Goal: Feedback & Contribution: Submit feedback/report problem

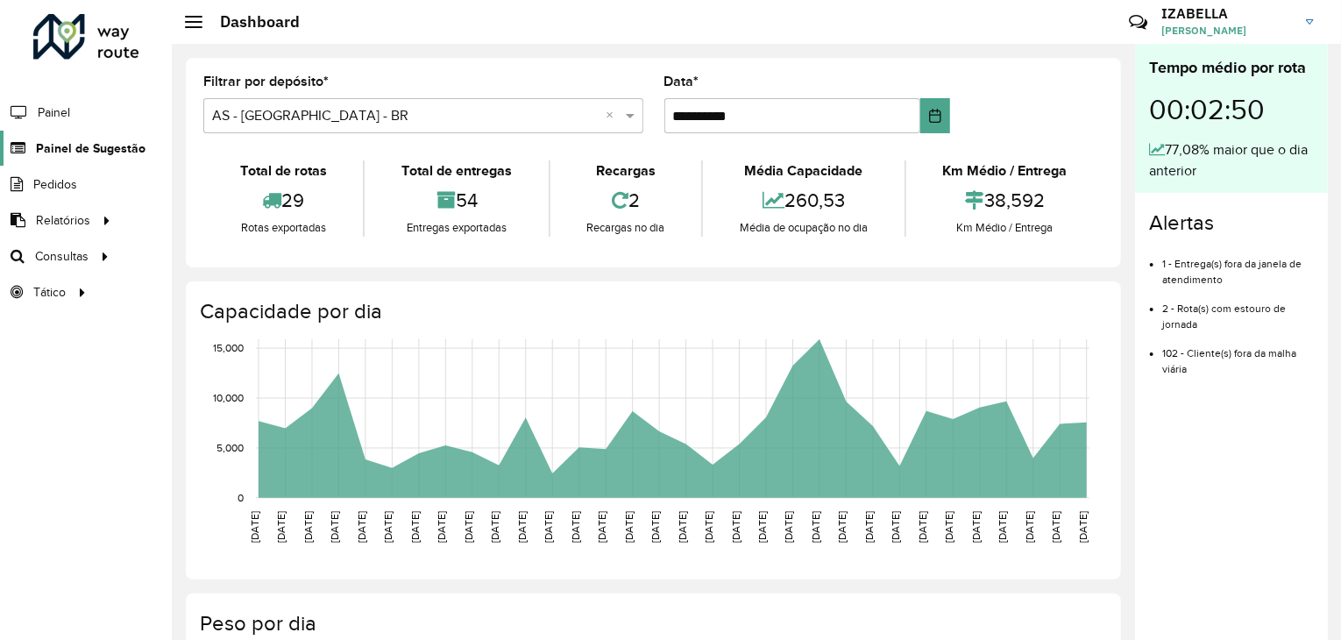
click at [55, 140] on span "Painel de Sugestão" at bounding box center [91, 148] width 110 height 18
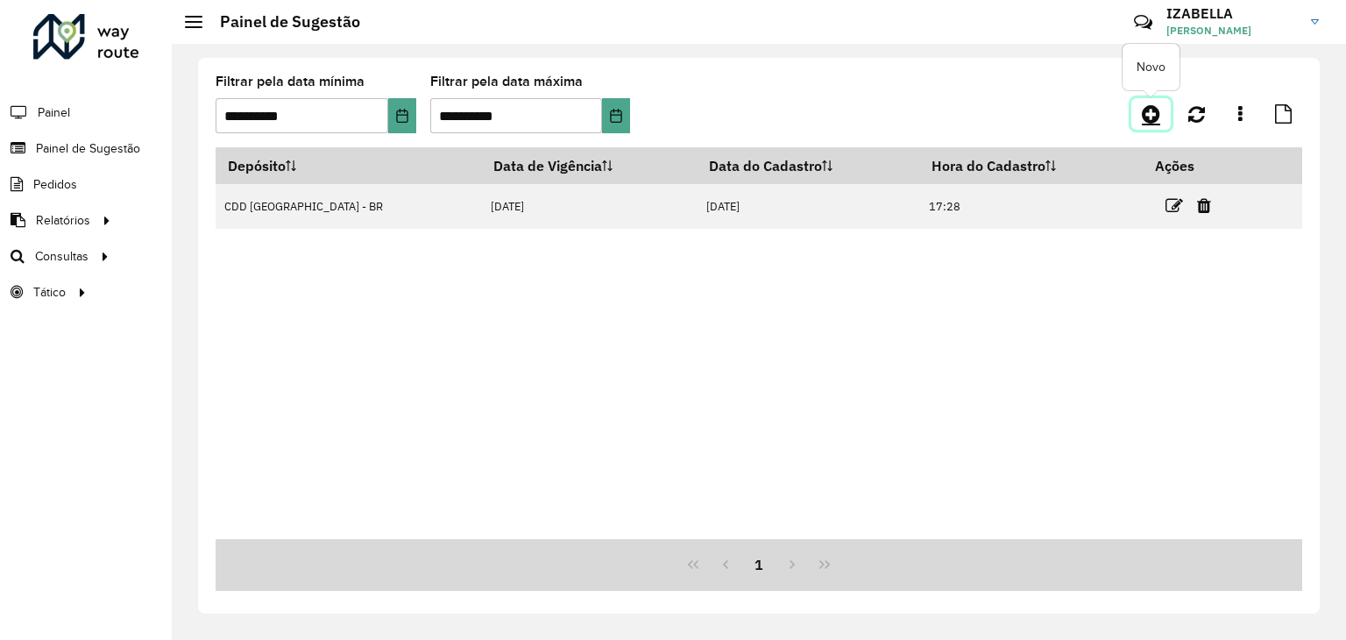
click at [1153, 124] on link at bounding box center [1151, 114] width 39 height 32
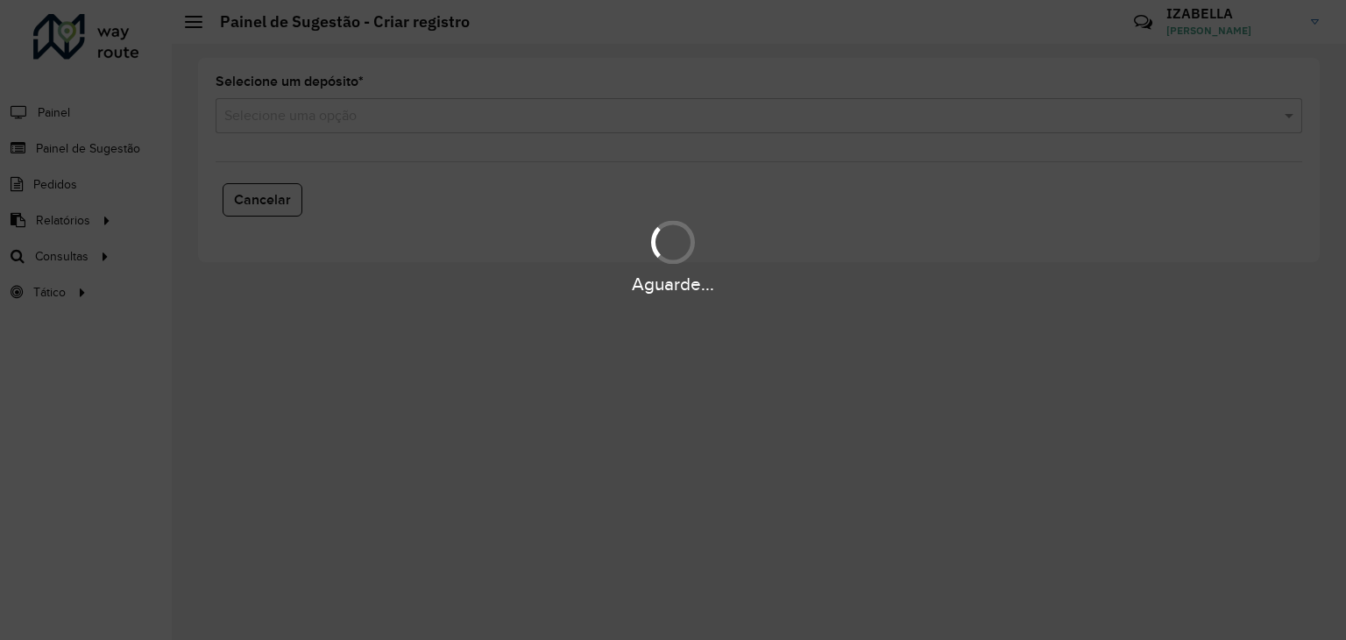
click at [437, 106] on div "Aguarde..." at bounding box center [673, 320] width 1346 height 640
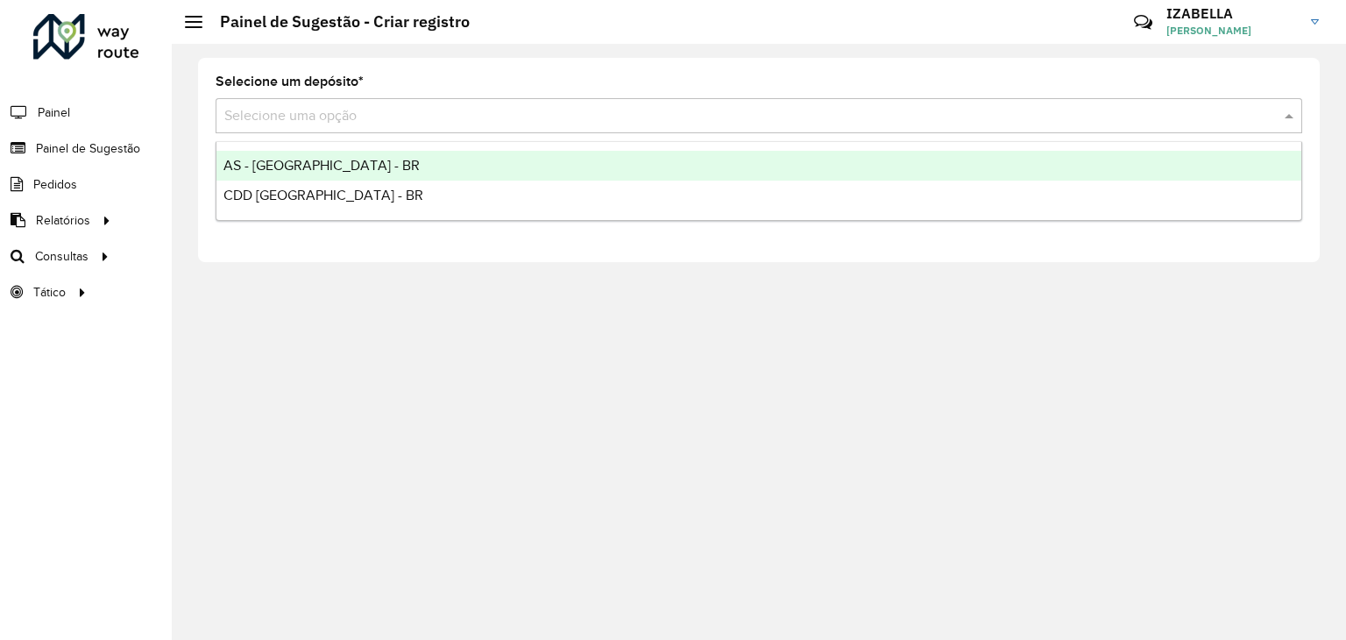
click at [415, 115] on input "text" at bounding box center [741, 116] width 1034 height 21
click at [350, 160] on div "AS - [GEOGRAPHIC_DATA] - BR" at bounding box center [759, 166] width 1085 height 30
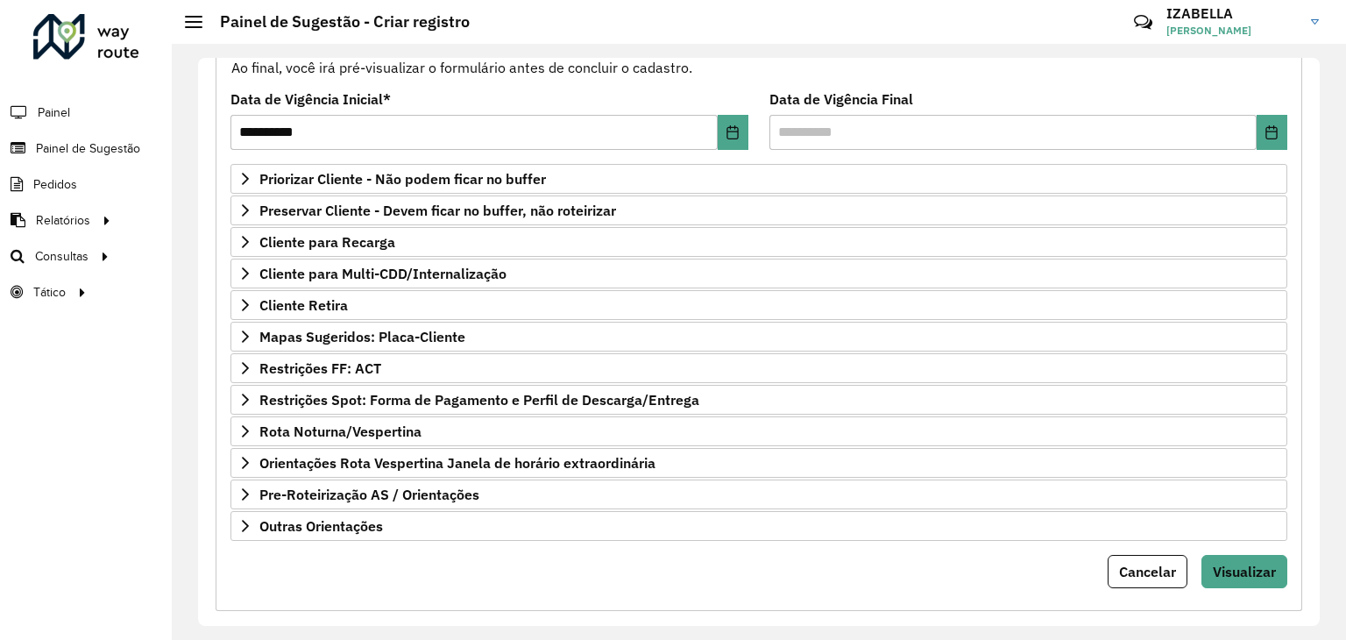
scroll to position [228, 0]
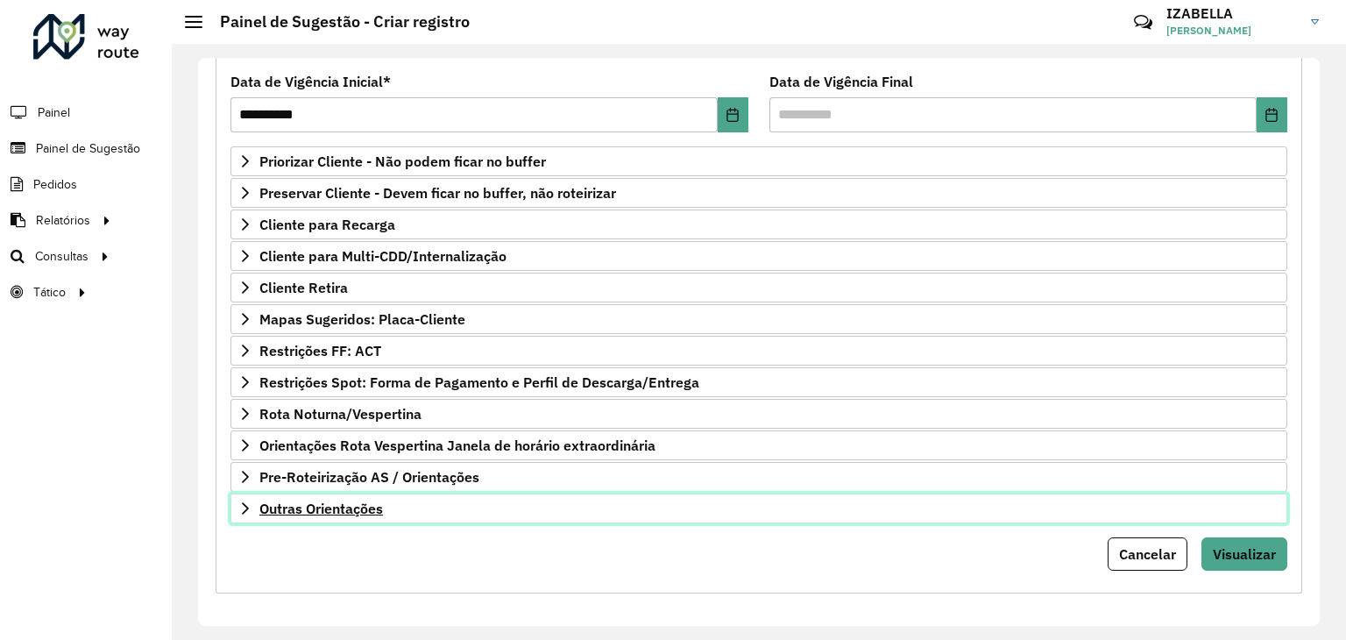
click at [412, 513] on link "Outras Orientações" at bounding box center [759, 508] width 1057 height 30
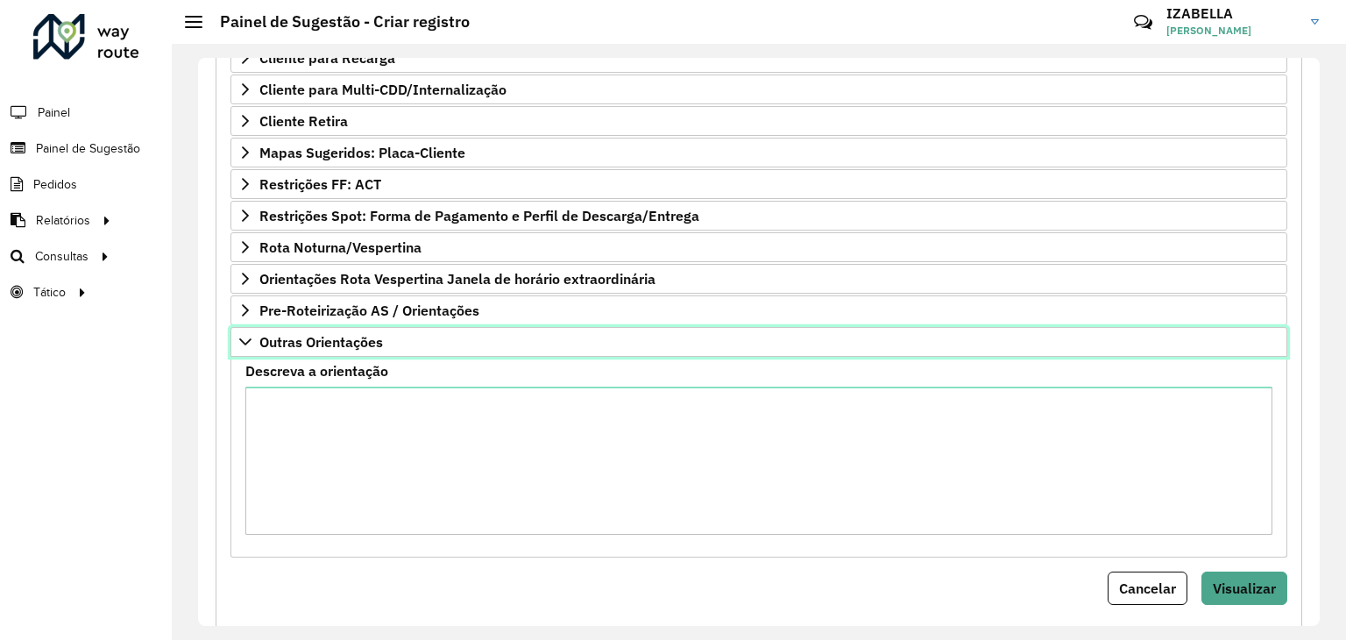
scroll to position [429, 0]
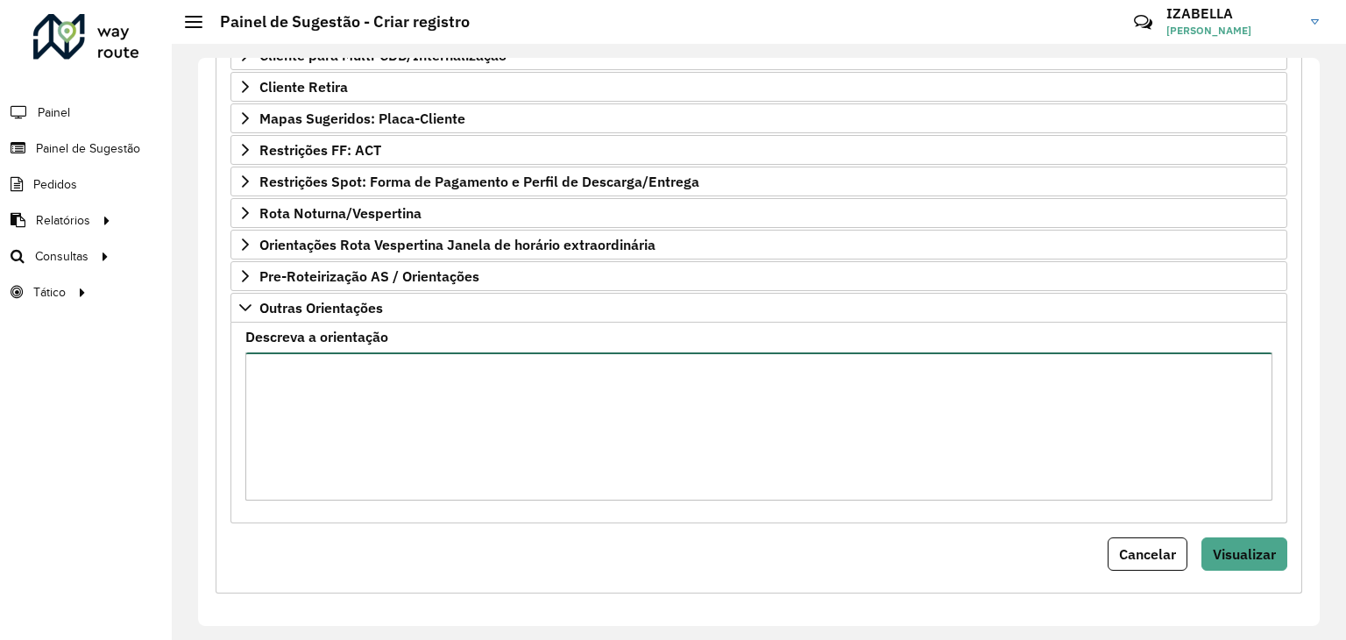
click at [697, 453] on textarea "Descreva a orientação" at bounding box center [758, 426] width 1027 height 148
click at [473, 455] on textarea "Descreva a orientação" at bounding box center [758, 426] width 1027 height 148
paste textarea "**********"
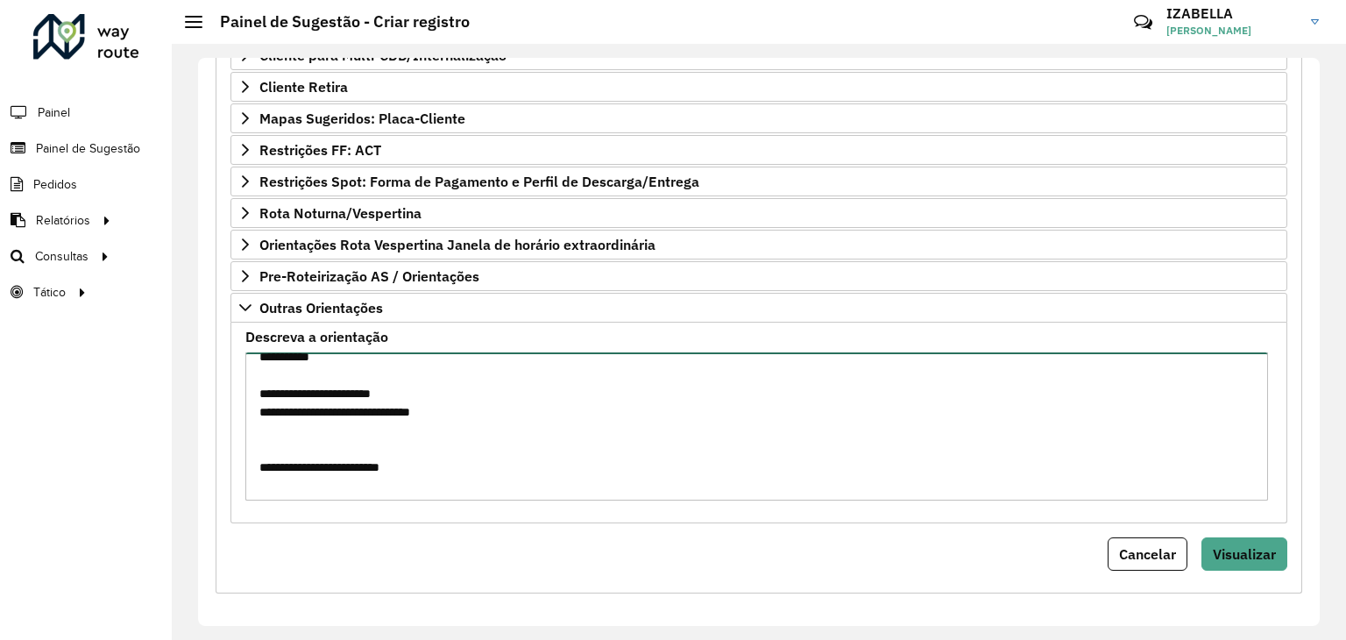
scroll to position [0, 0]
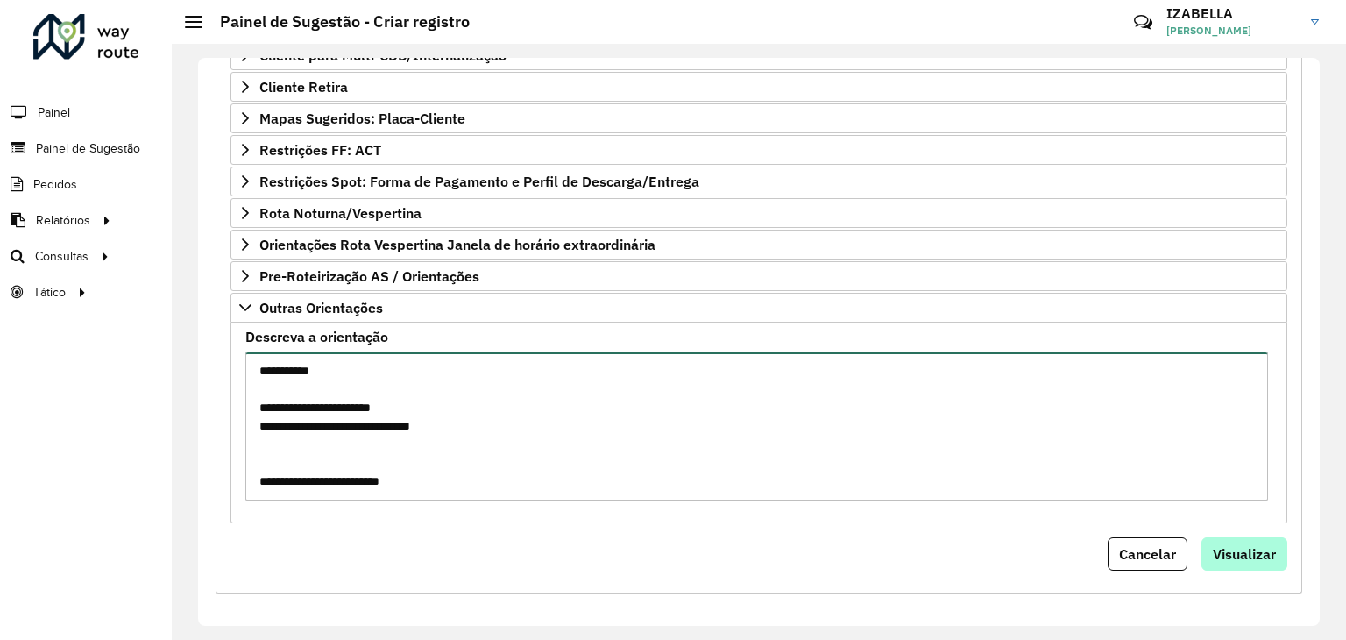
type textarea "**********"
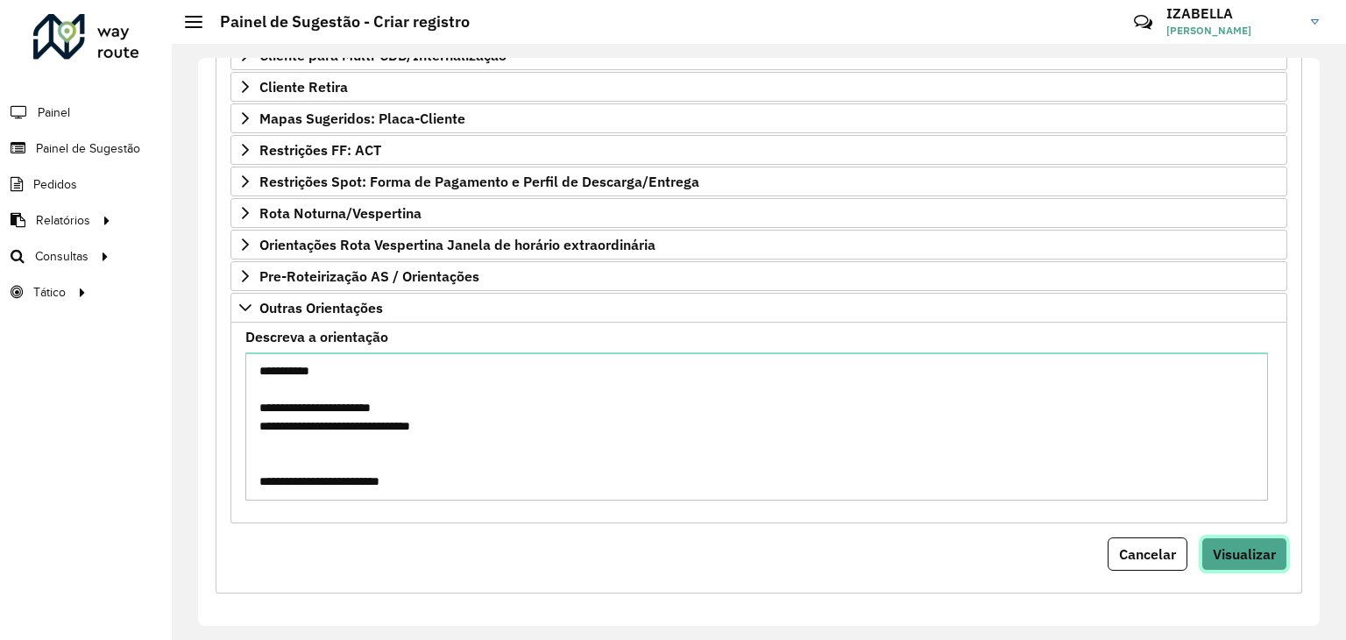
click at [1245, 549] on span "Visualizar" at bounding box center [1244, 554] width 63 height 18
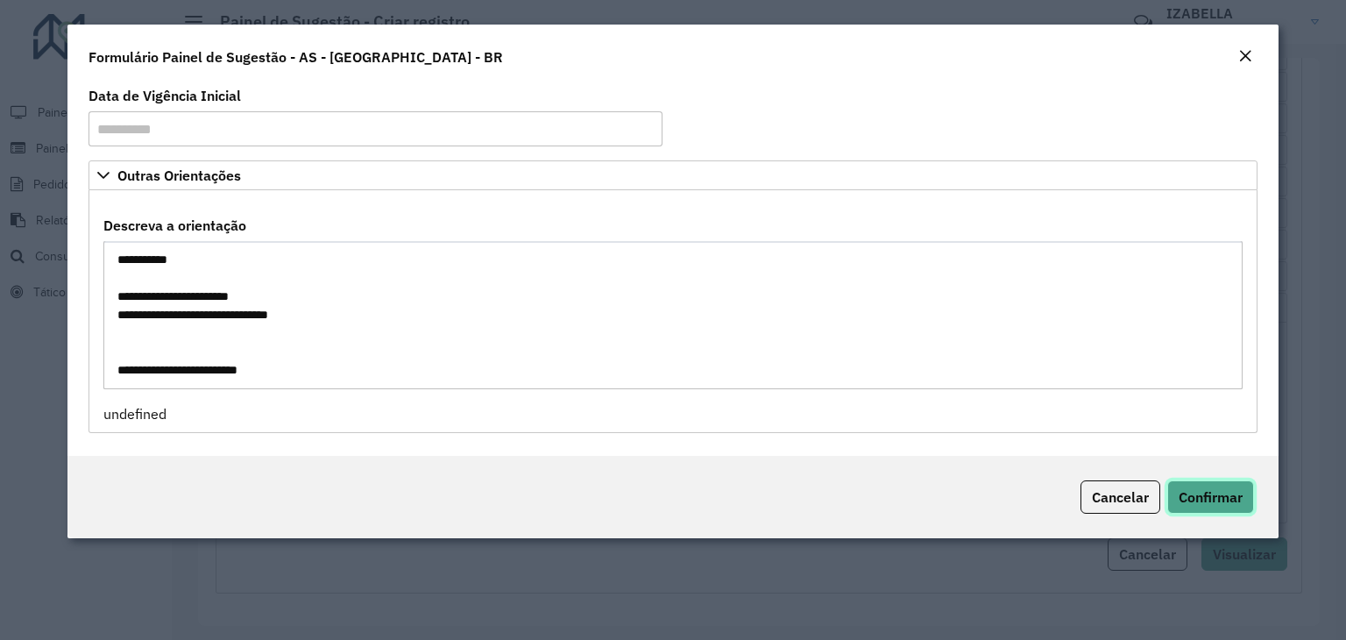
click at [1204, 490] on span "Confirmar" at bounding box center [1211, 497] width 64 height 18
